Goal: Navigation & Orientation: Find specific page/section

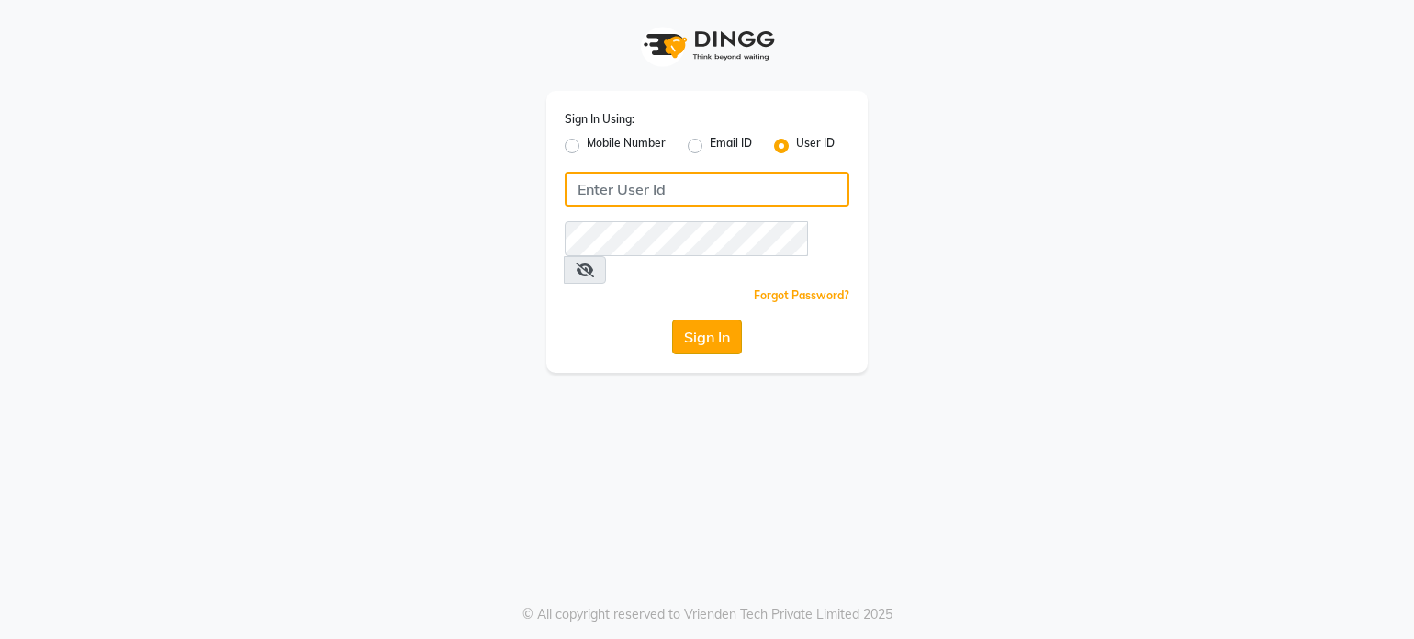
type input "cocomelon"
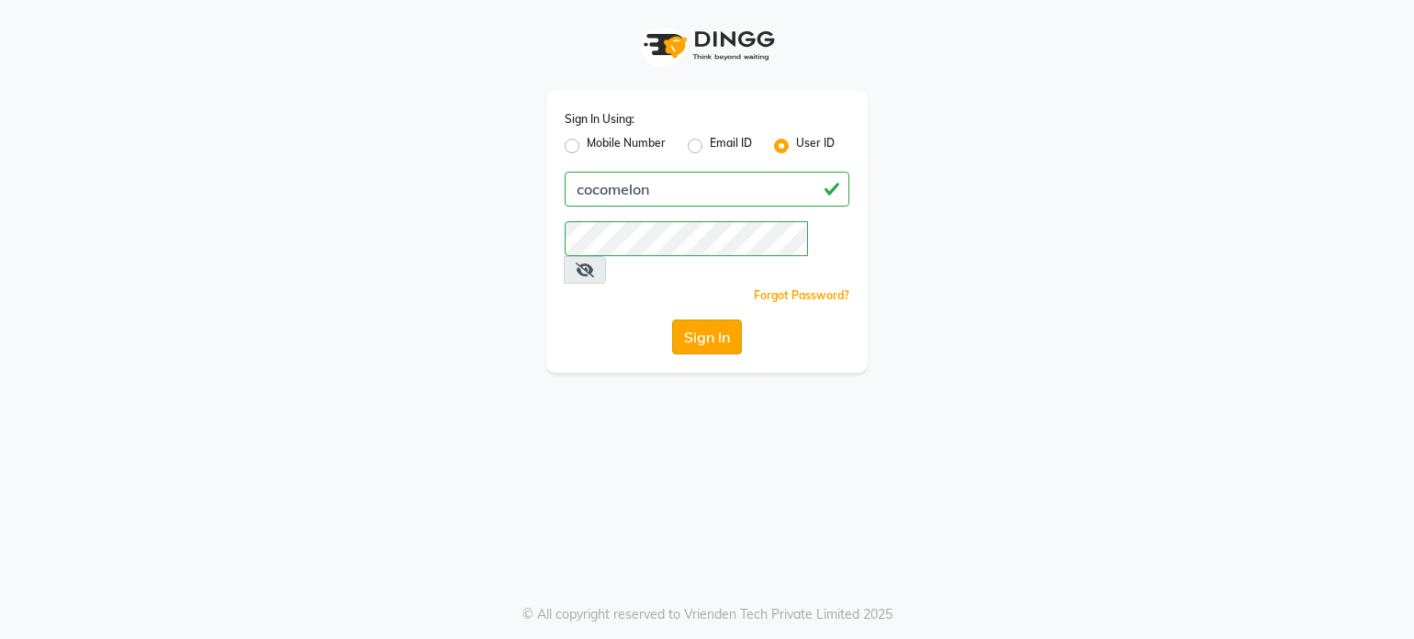
click at [697, 319] on button "Sign In" at bounding box center [707, 336] width 70 height 35
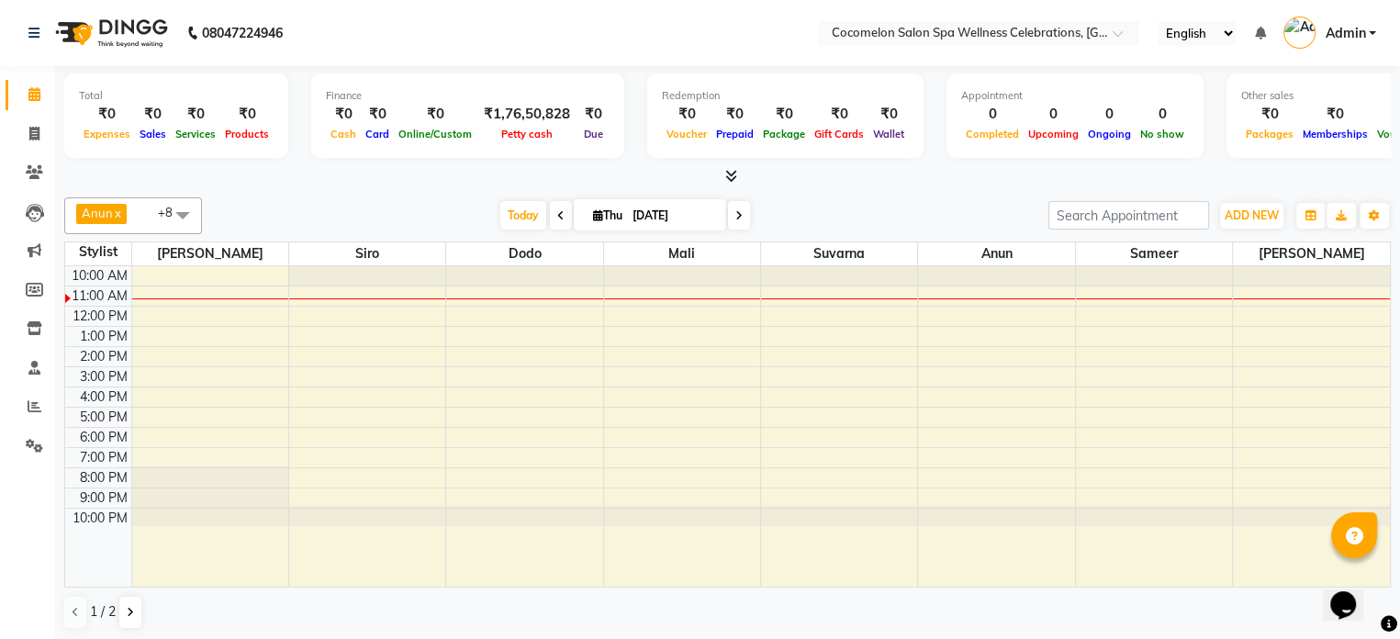
drag, startPoint x: 107, startPoint y: 6, endPoint x: 512, endPoint y: 24, distance: 405.2
click at [463, 37] on nav "08047224946 Select Location × Cocomelon Salon Spa Wellness Celebrations, Andher…" at bounding box center [700, 33] width 1400 height 66
click at [1357, 28] on span "Admin" at bounding box center [1345, 33] width 40 height 19
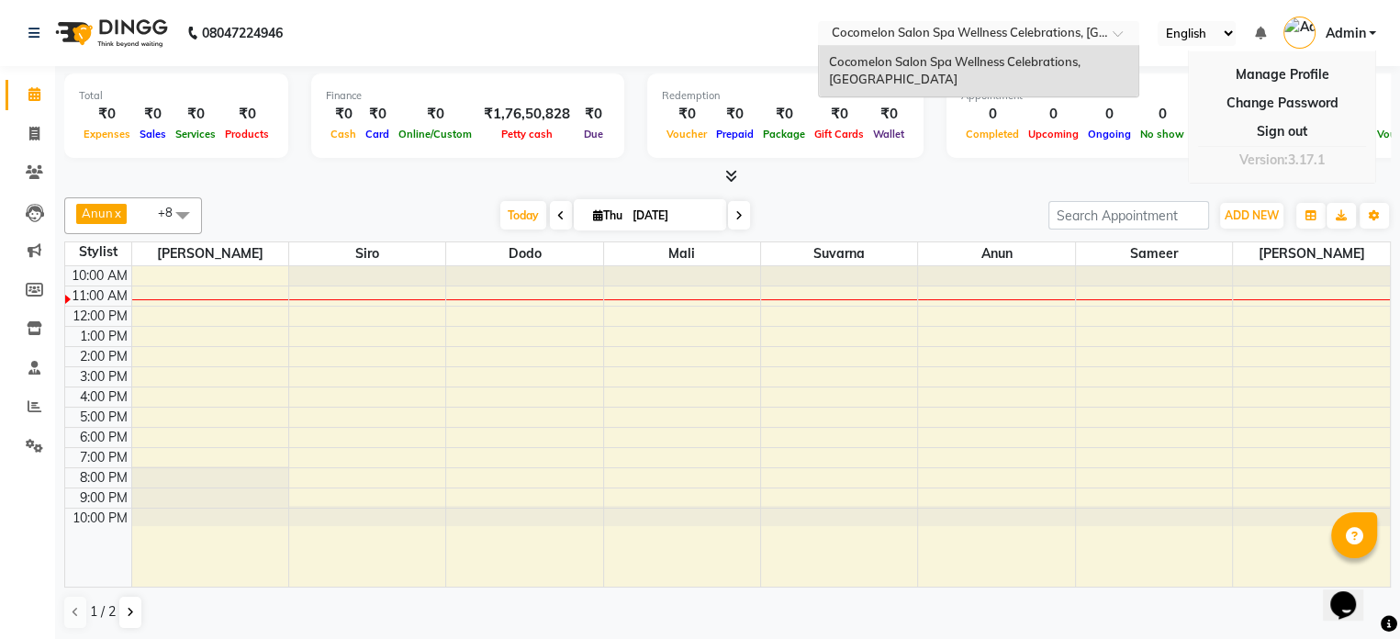
click at [1109, 28] on div at bounding box center [978, 35] width 321 height 18
click at [795, 50] on nav "08047224946 Select Location × Cocomelon Salon Spa Wellness Celebrations, Andher…" at bounding box center [700, 33] width 1400 height 66
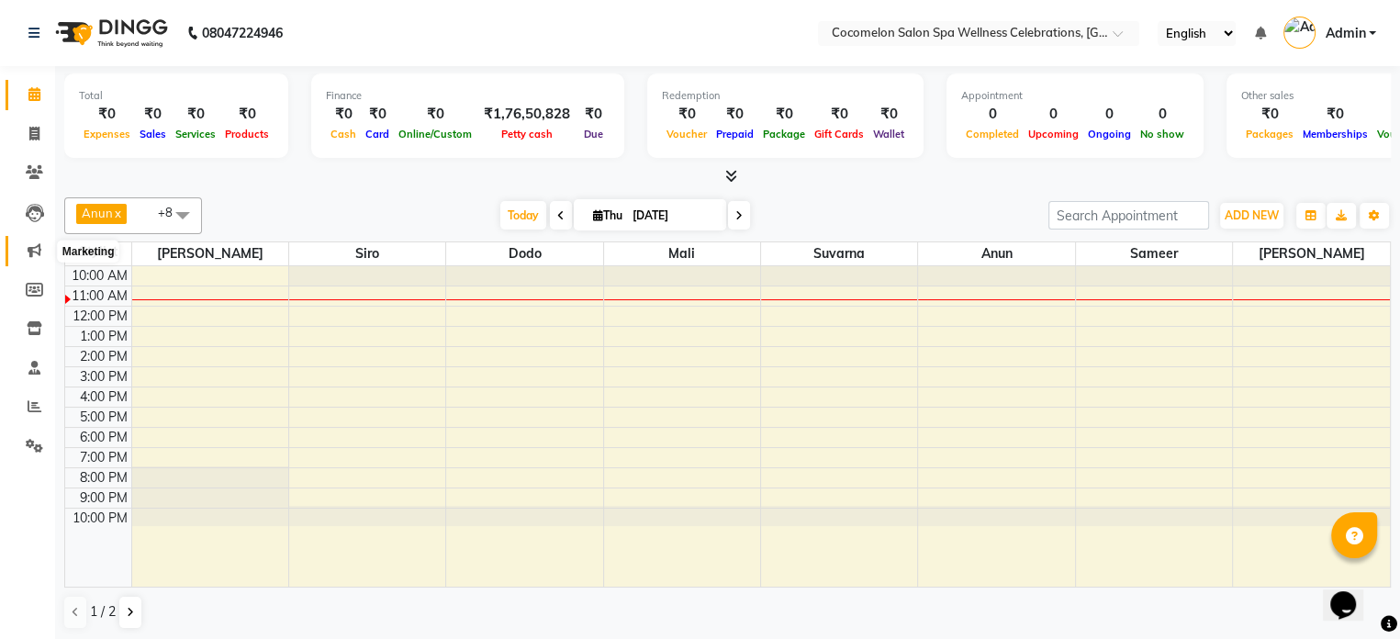
click at [37, 247] on icon at bounding box center [35, 250] width 14 height 14
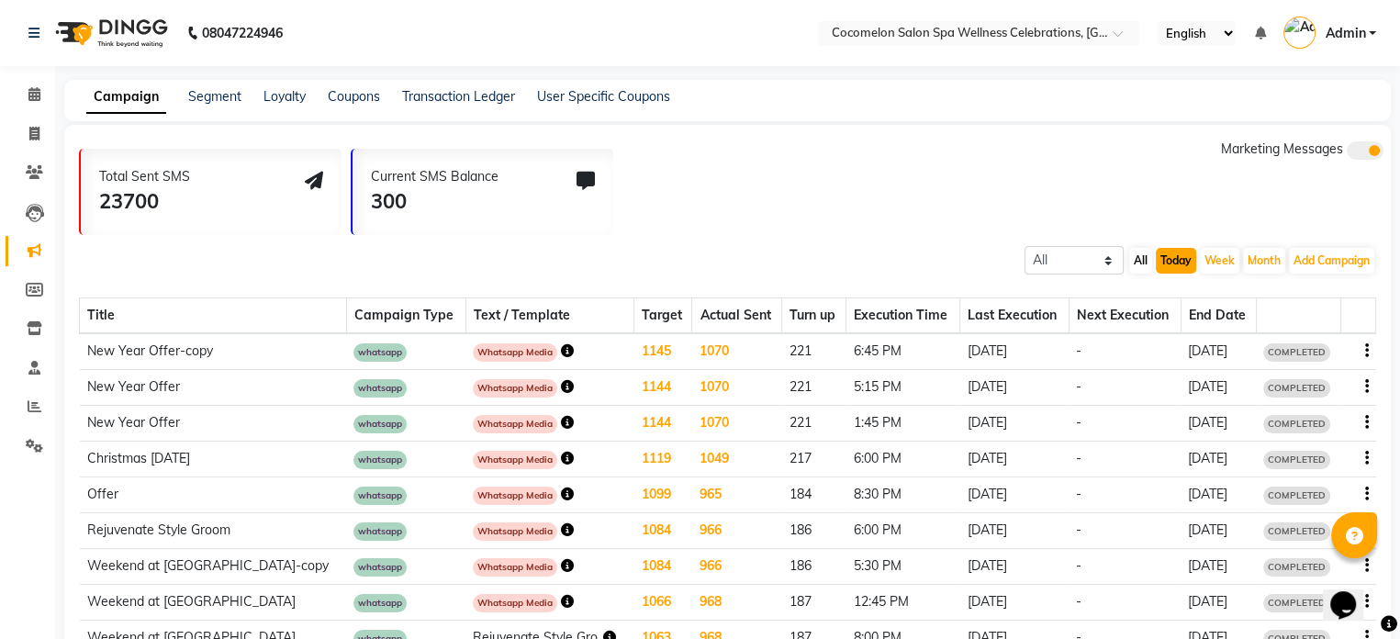
click at [1160, 263] on button "Today" at bounding box center [1176, 261] width 40 height 26
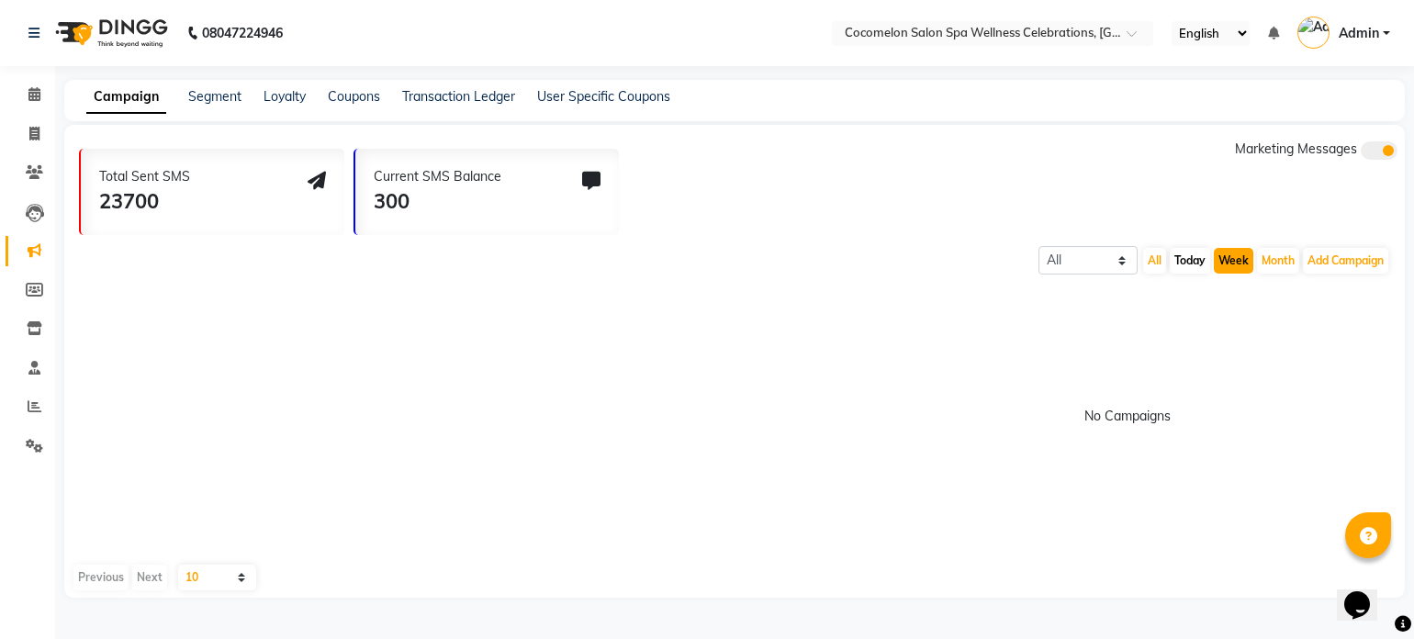
click at [1215, 252] on button "Week" at bounding box center [1233, 261] width 39 height 26
click at [1270, 253] on button "Month" at bounding box center [1278, 261] width 42 height 26
click at [1332, 259] on button "Add Campaign" at bounding box center [1345, 261] width 85 height 26
click at [1153, 256] on button "All" at bounding box center [1154, 261] width 23 height 26
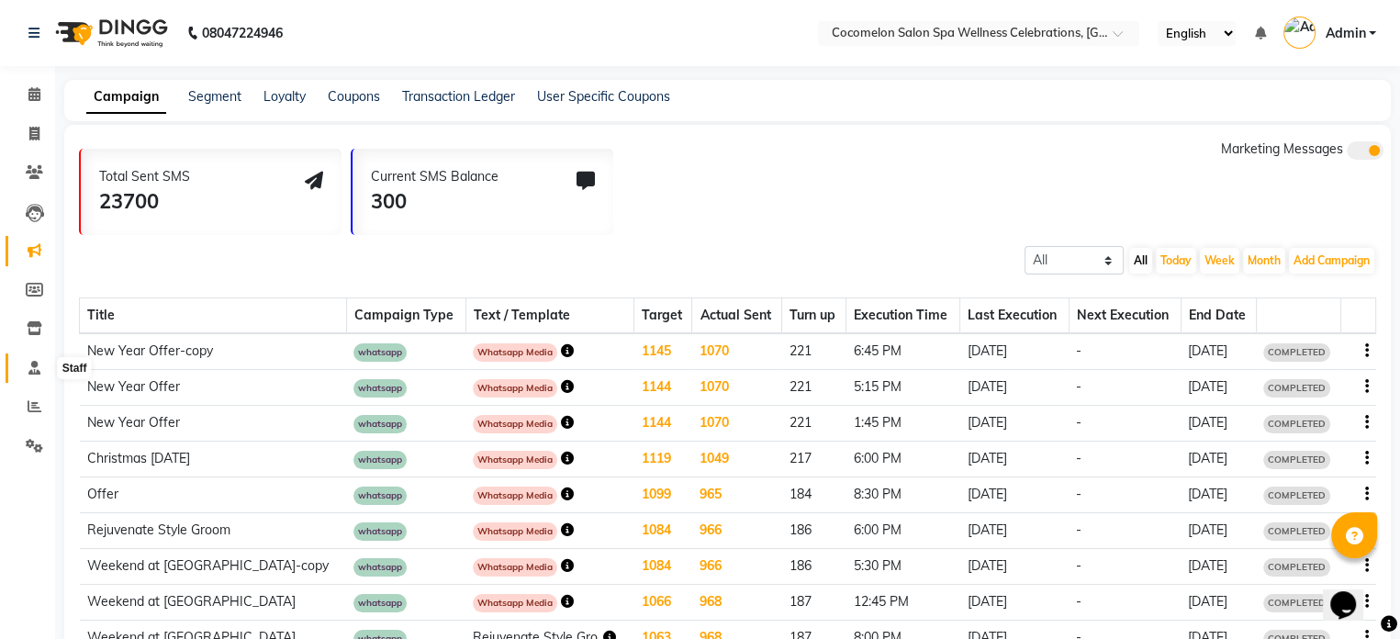
click at [44, 374] on span at bounding box center [34, 368] width 32 height 21
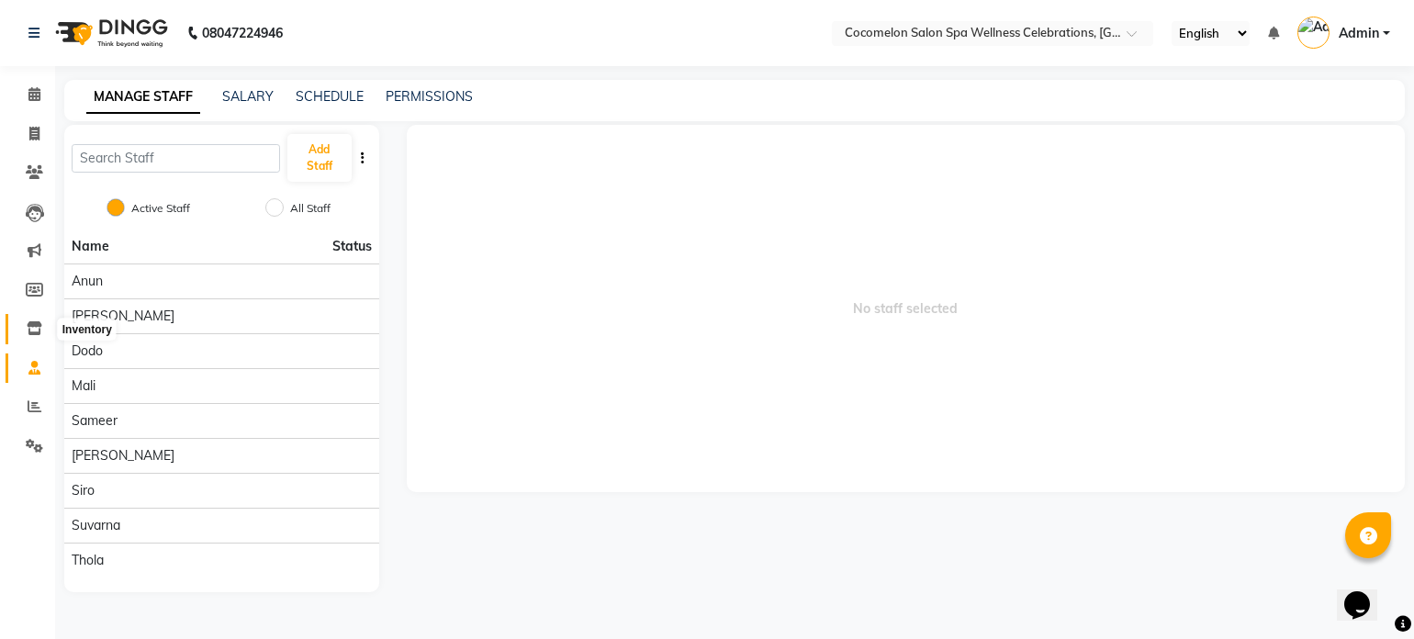
click at [30, 329] on icon at bounding box center [35, 328] width 16 height 14
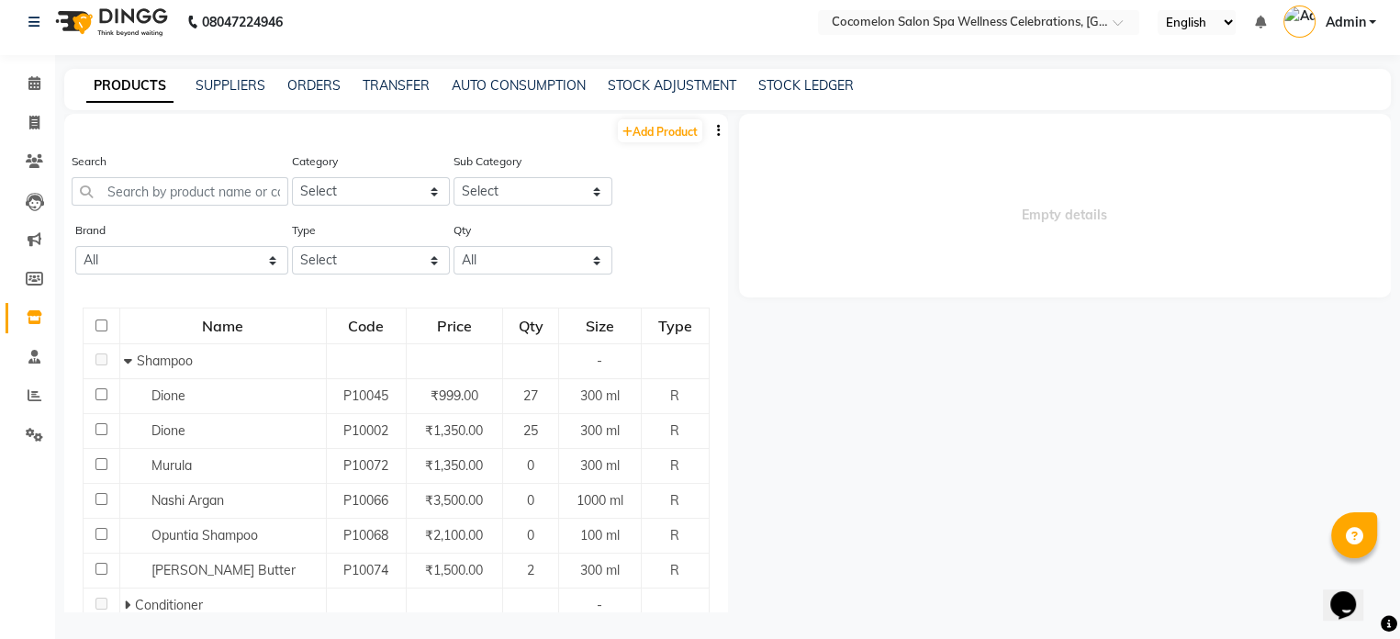
click at [797, 98] on div "PRODUCTS SUPPLIERS ORDERS TRANSFER AUTO CONSUMPTION STOCK ADJUSTMENT STOCK LEDG…" at bounding box center [727, 89] width 1326 height 41
click at [31, 425] on span at bounding box center [34, 435] width 32 height 21
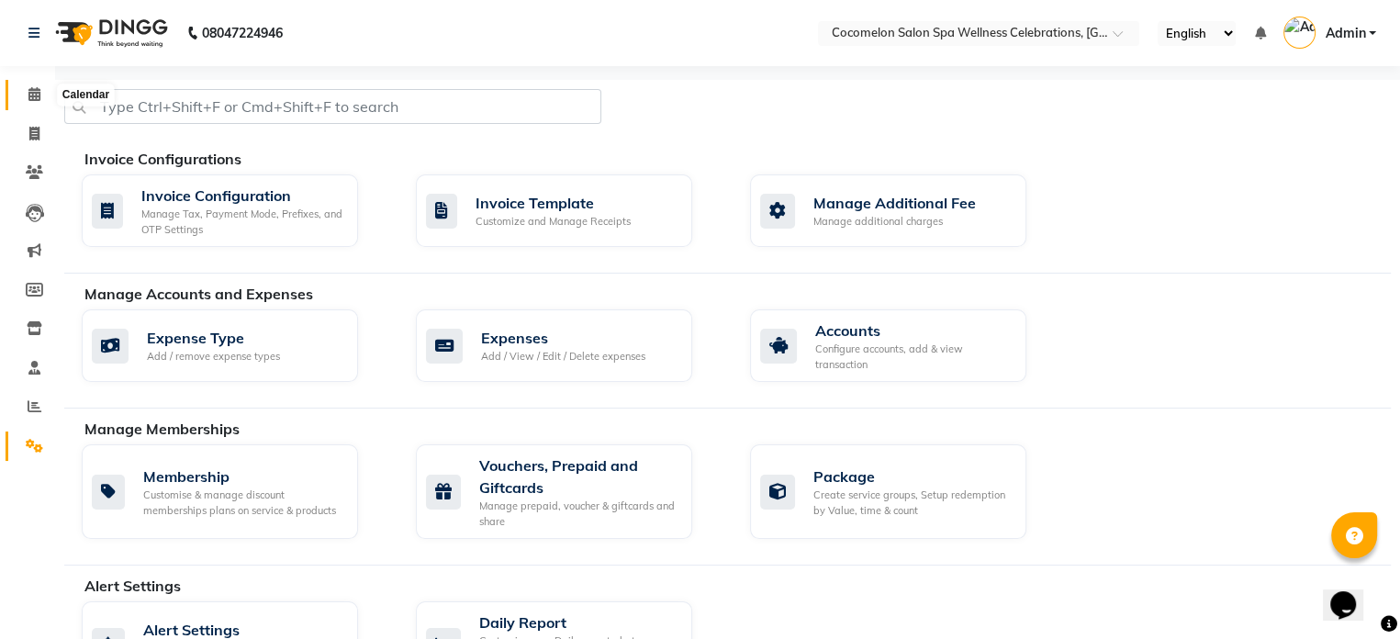
click at [33, 91] on icon at bounding box center [34, 94] width 12 height 14
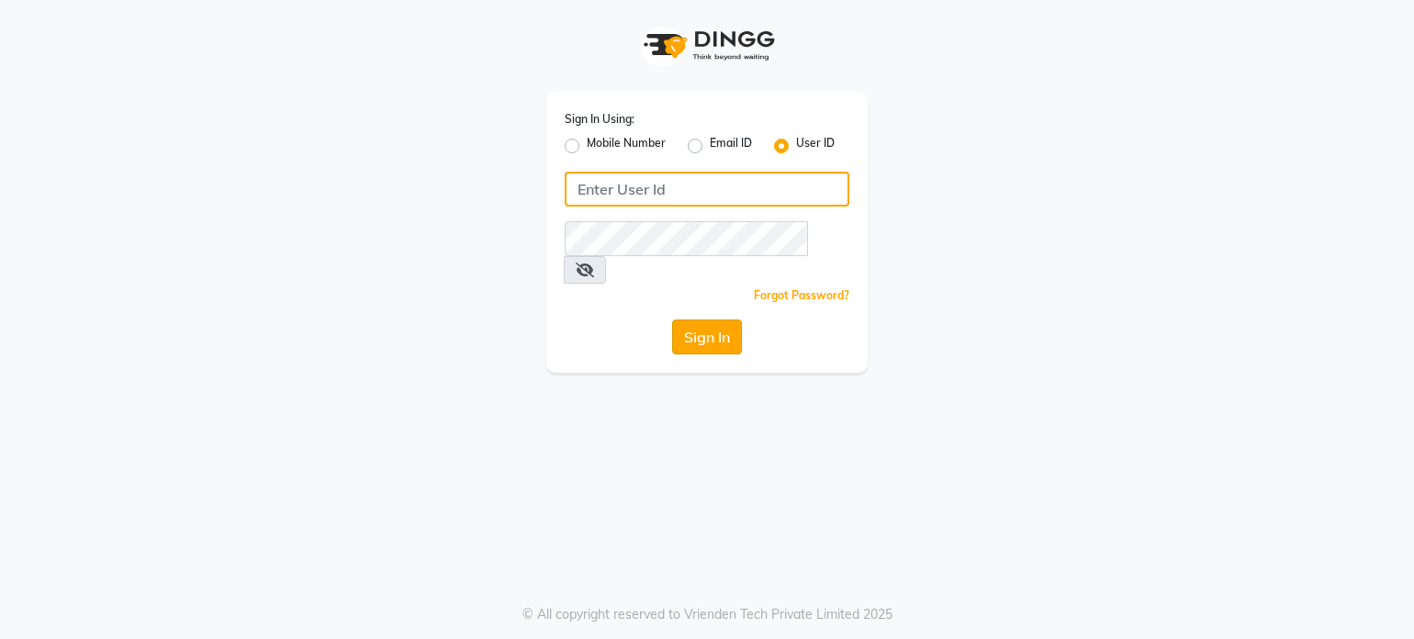
type input "cocomelon"
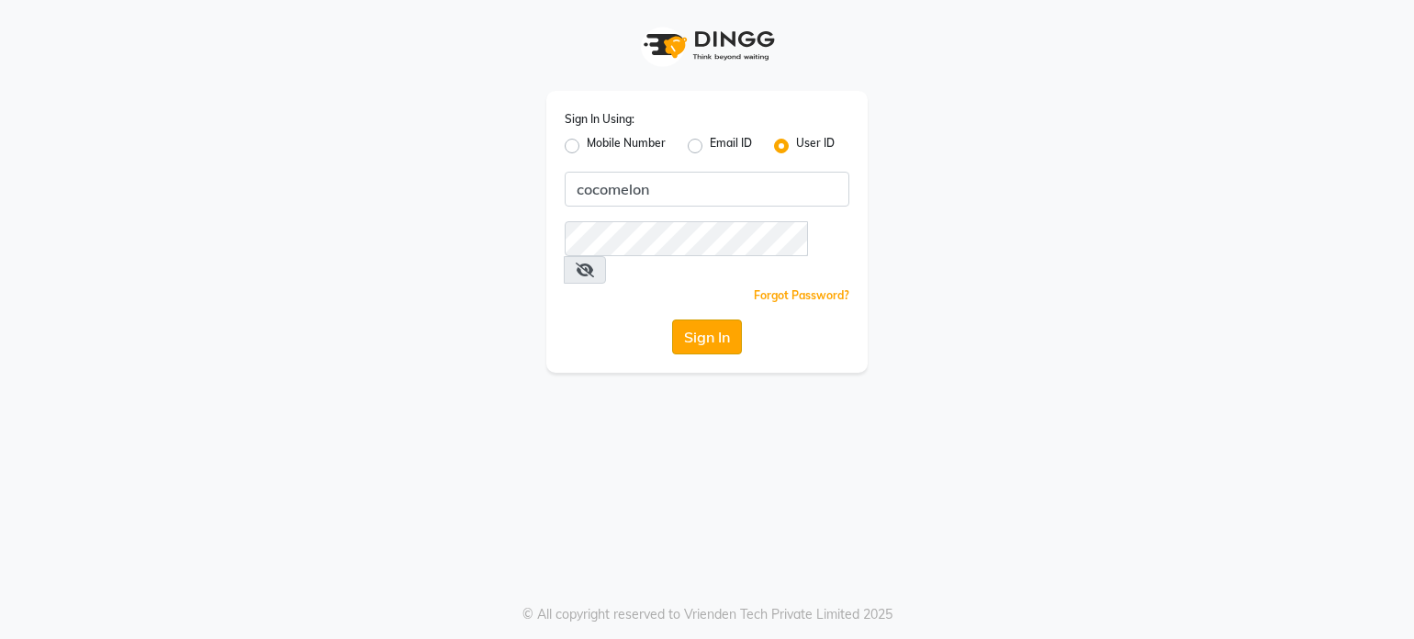
click at [692, 319] on button "Sign In" at bounding box center [707, 336] width 70 height 35
